Goal: Information Seeking & Learning: Learn about a topic

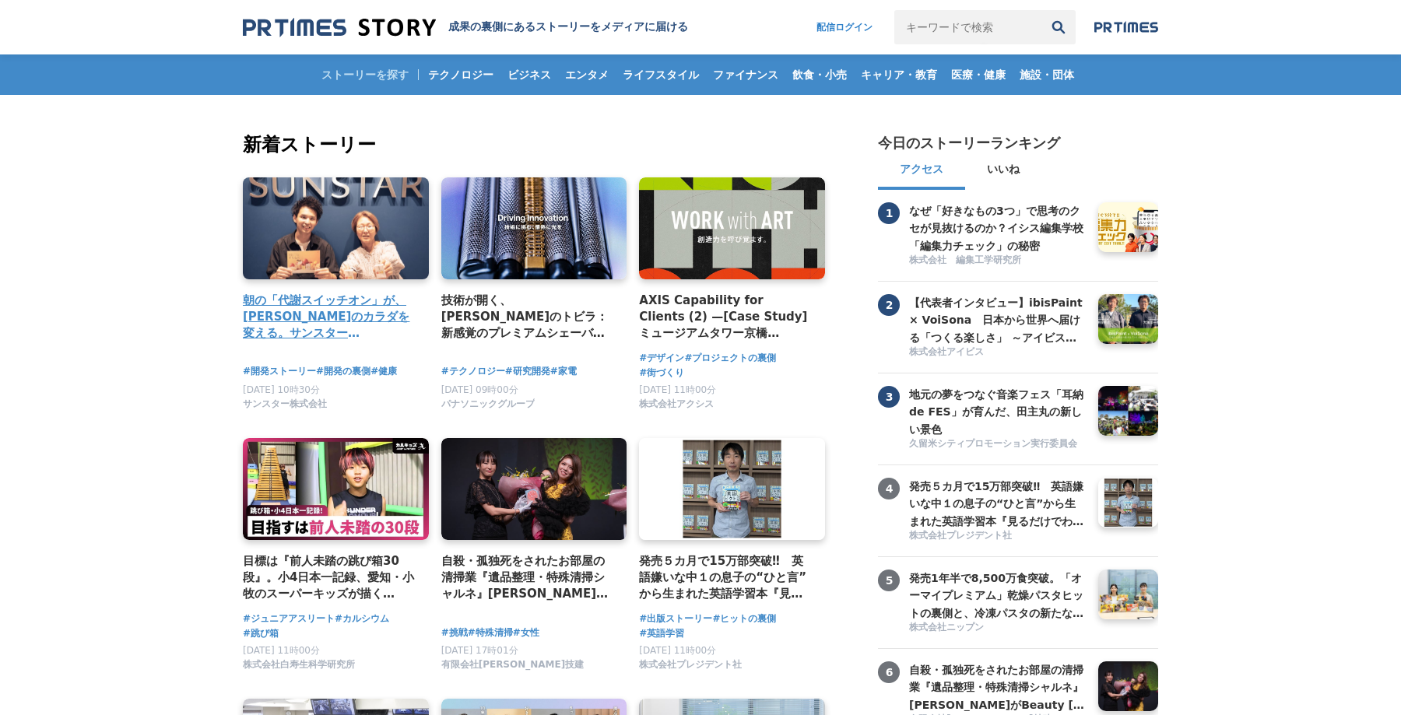
click at [272, 314] on h4 "朝の「代謝スイッチオン」が、[PERSON_NAME]のカラダを変える。サンスター「[GEOGRAPHIC_DATA]」から生まれた、新しい健康飲料の開発舞台裏" at bounding box center [330, 317] width 174 height 51
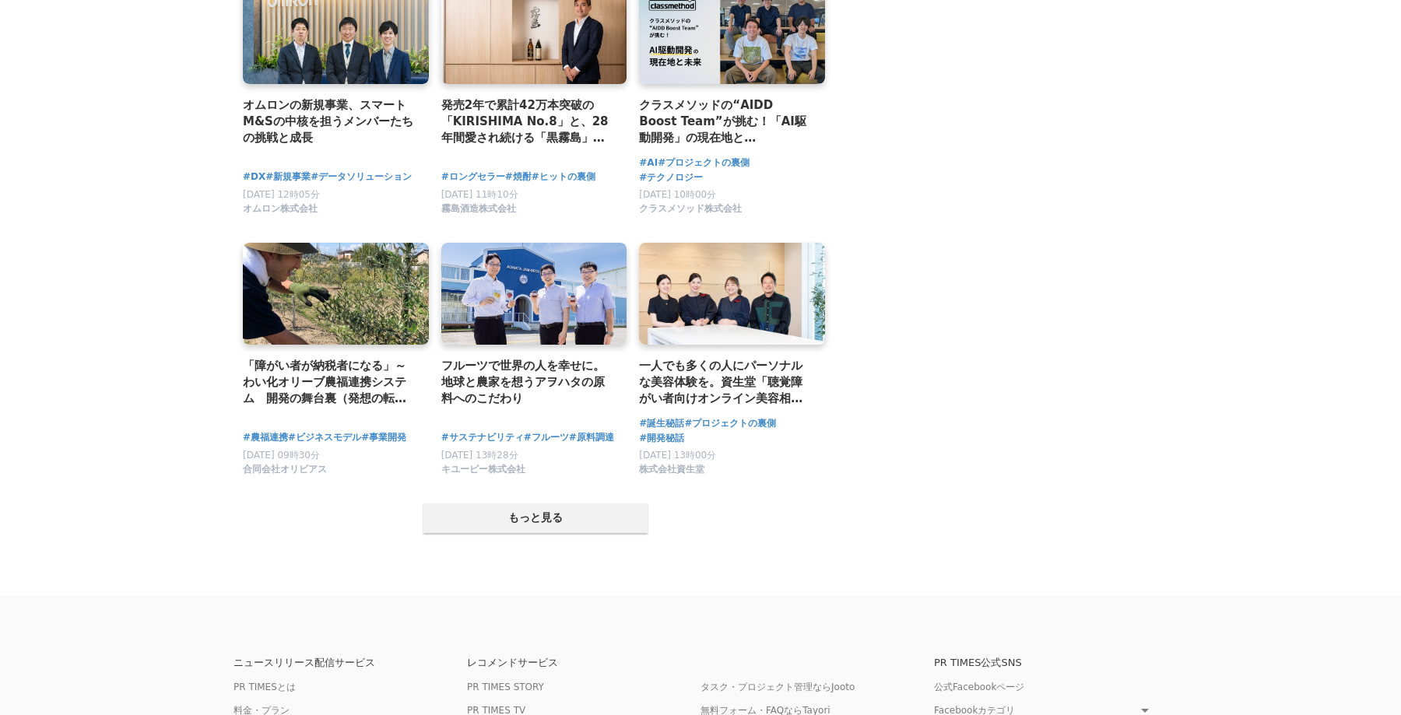
scroll to position [2829, 0]
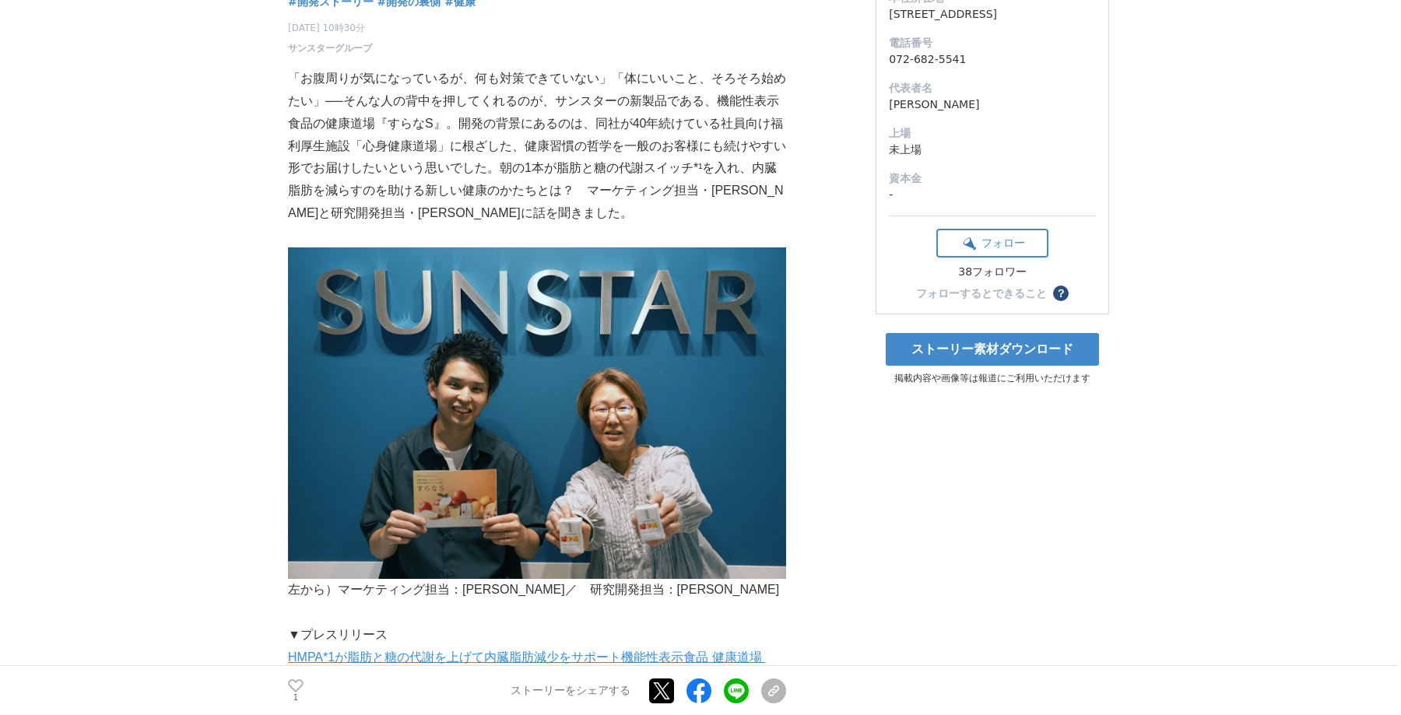
scroll to position [233, 0]
